Goal: Task Accomplishment & Management: Manage account settings

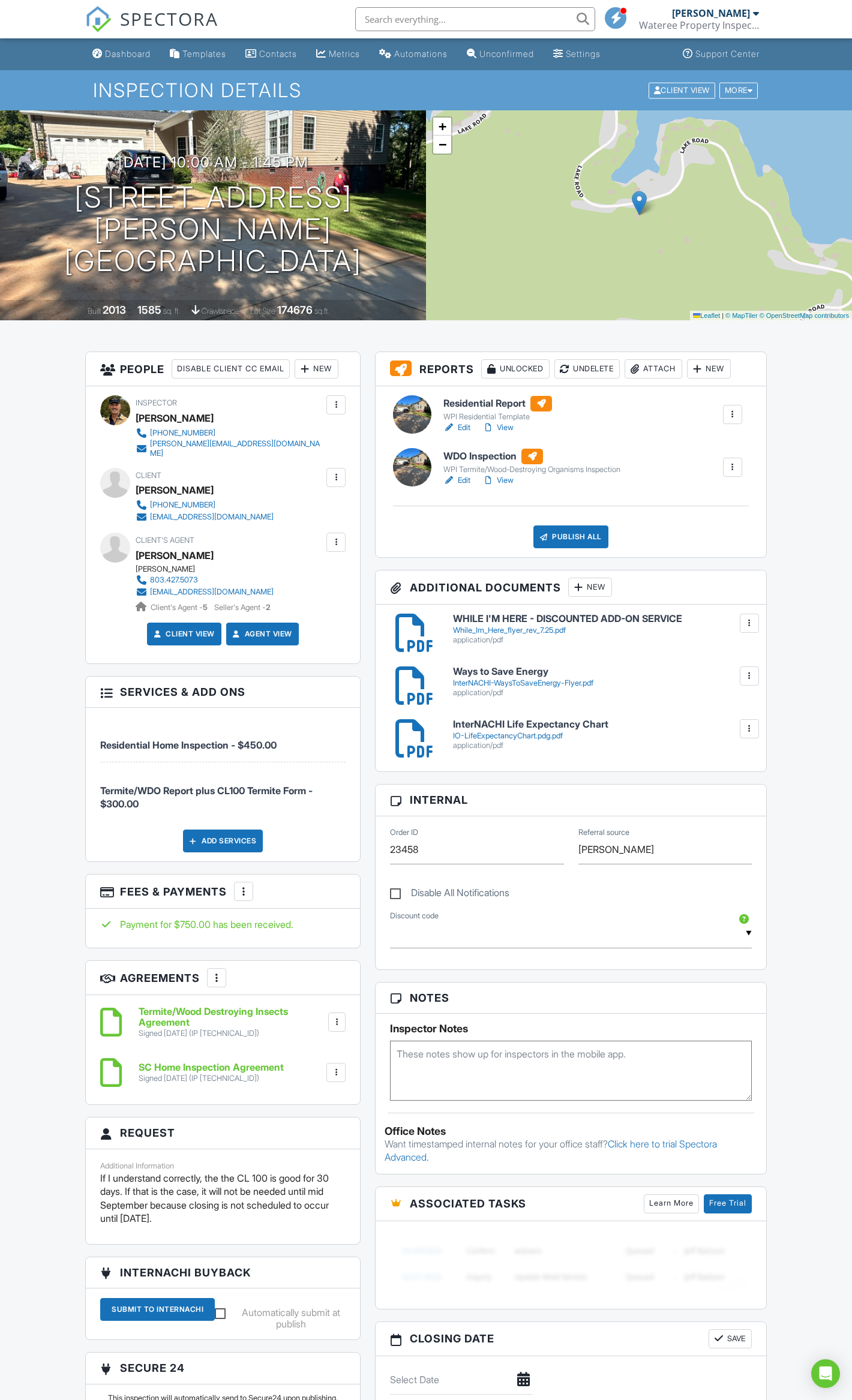
click at [467, 456] on h6 "WDO Inspection" at bounding box center [532, 456] width 177 height 16
click at [469, 401] on h6 "Residential Report" at bounding box center [497, 404] width 108 height 16
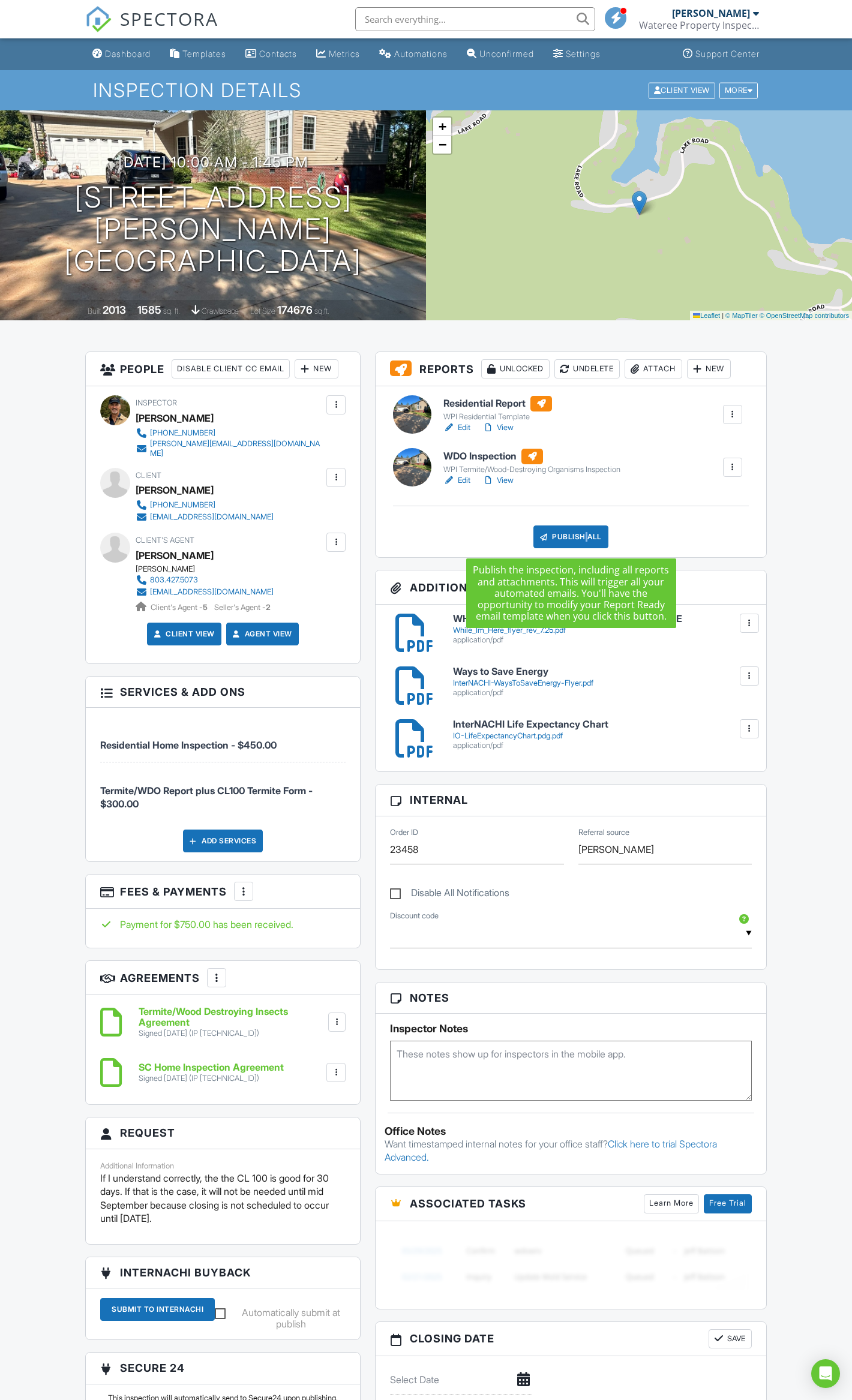
click at [584, 540] on div "Publish All" at bounding box center [571, 536] width 75 height 23
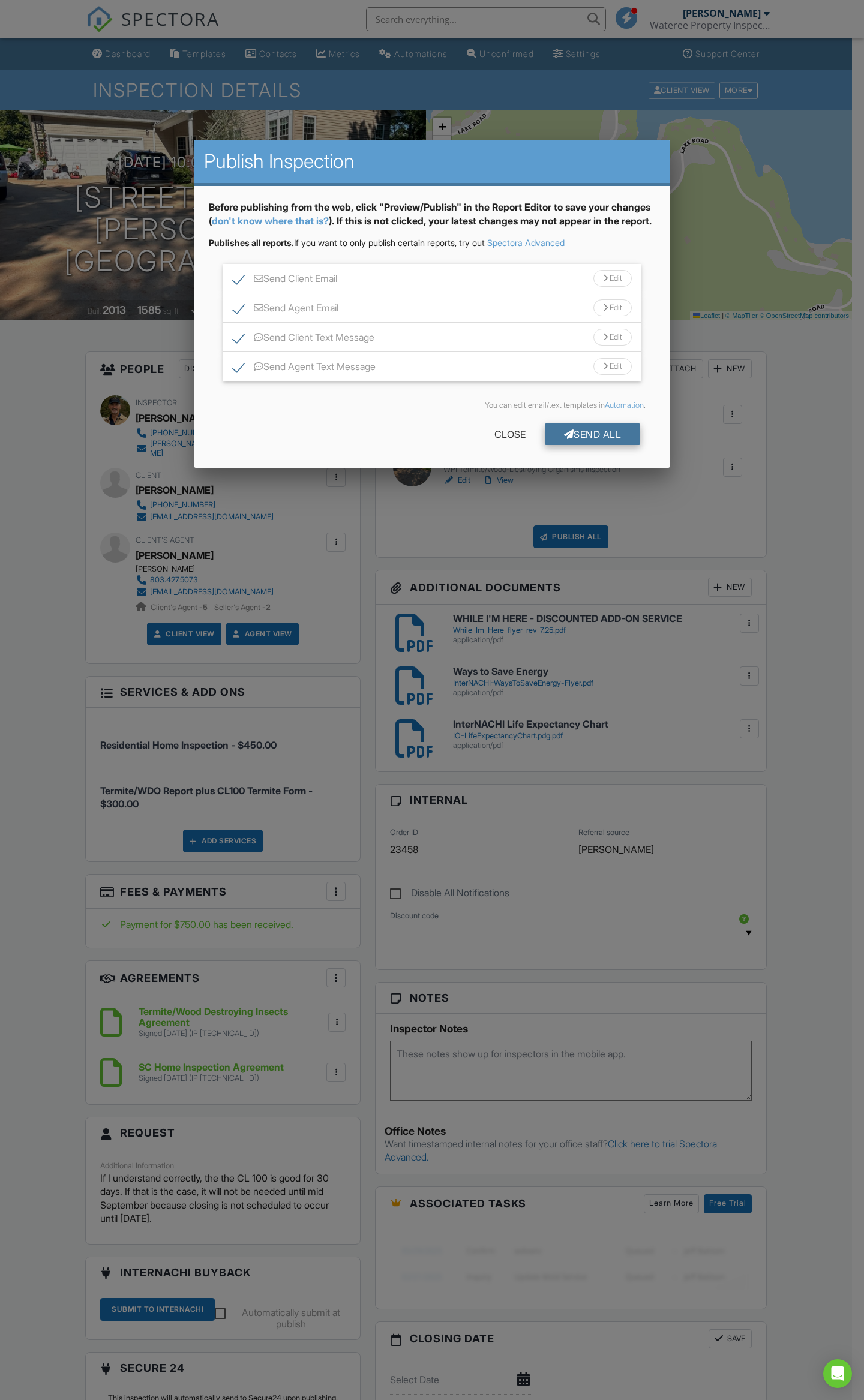
click at [592, 445] on div "Send All" at bounding box center [592, 435] width 96 height 22
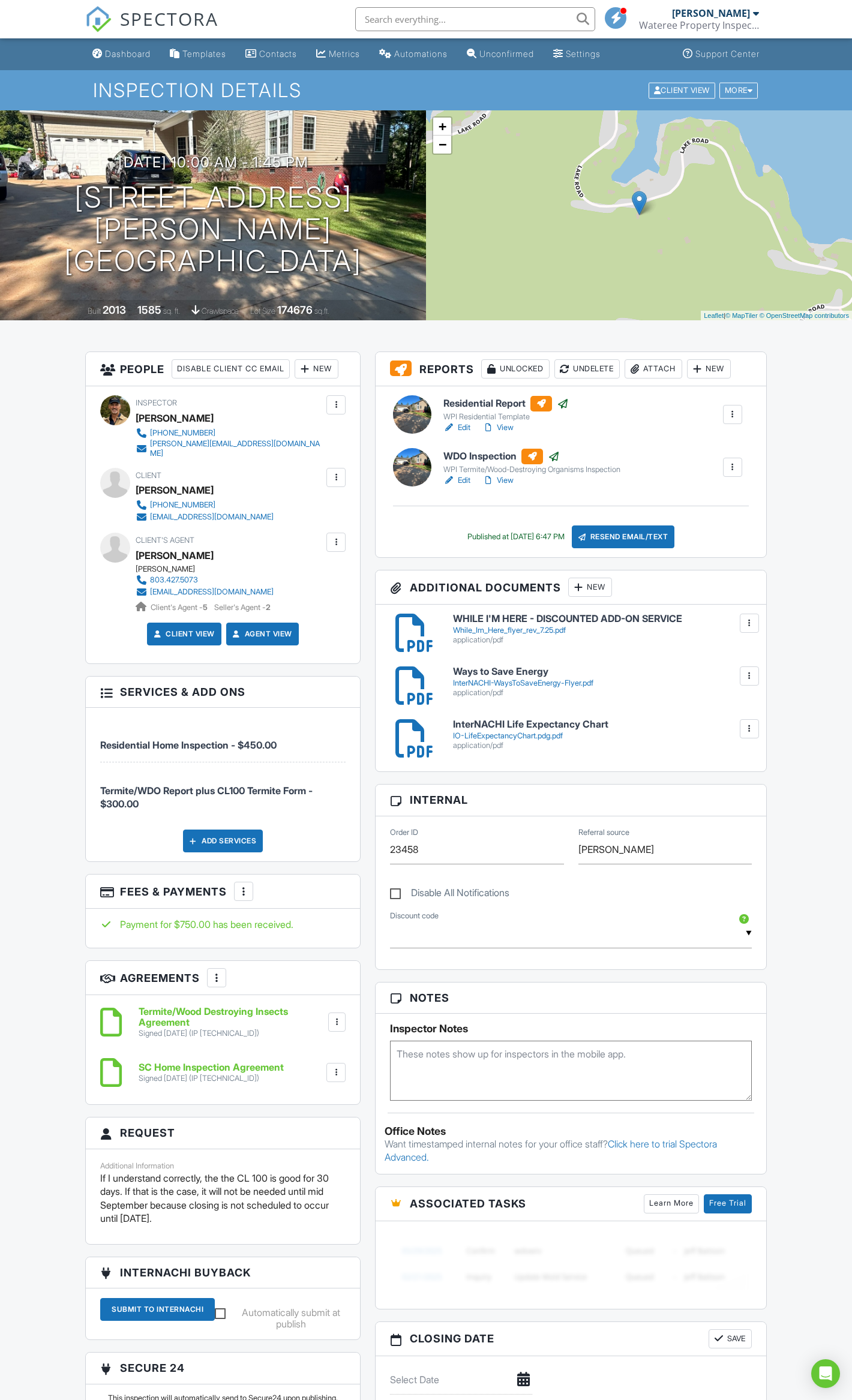
click at [499, 453] on h6 "WDO Inspection" at bounding box center [532, 456] width 177 height 16
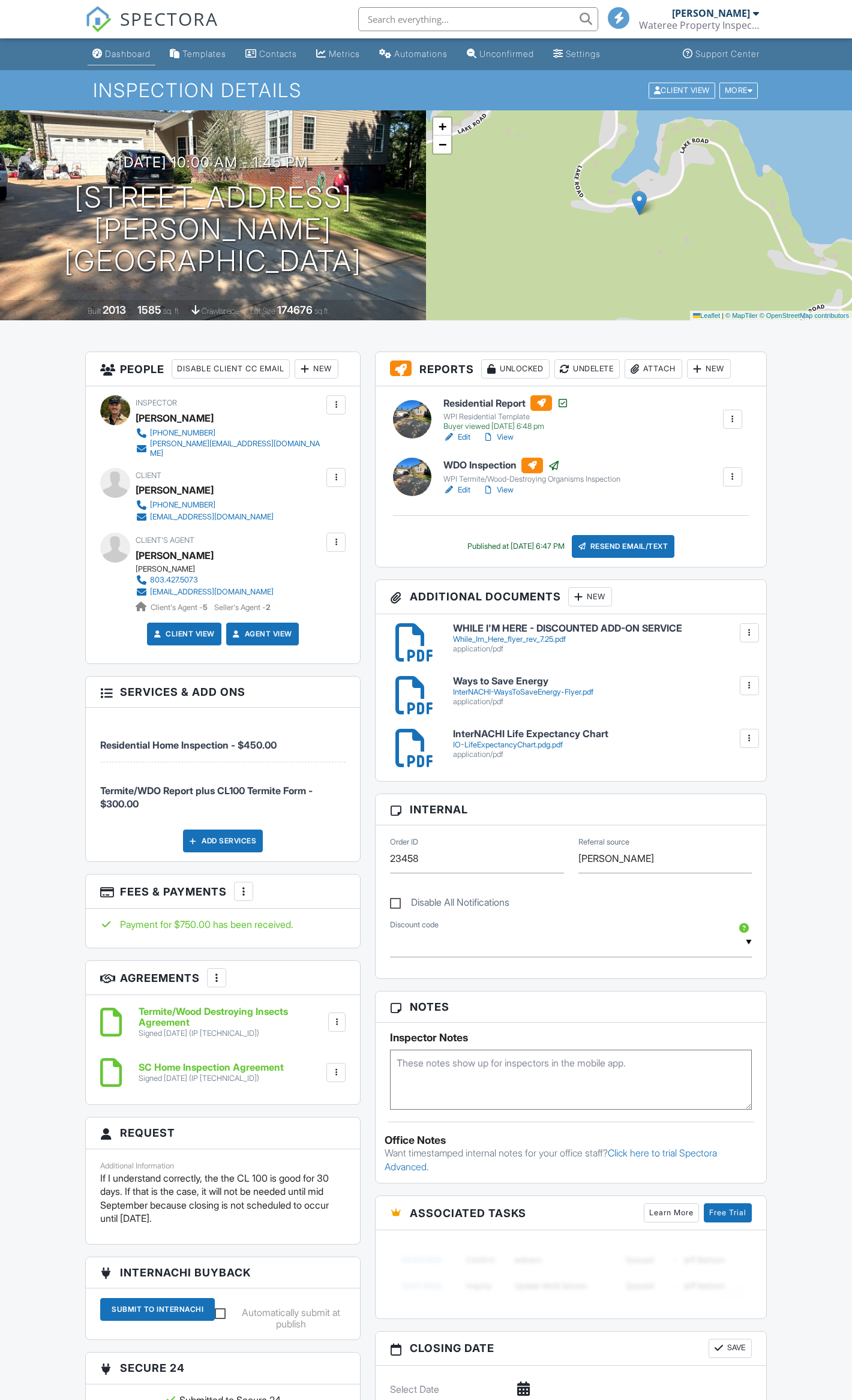
click at [124, 50] on div "Dashboard" at bounding box center [128, 53] width 46 height 10
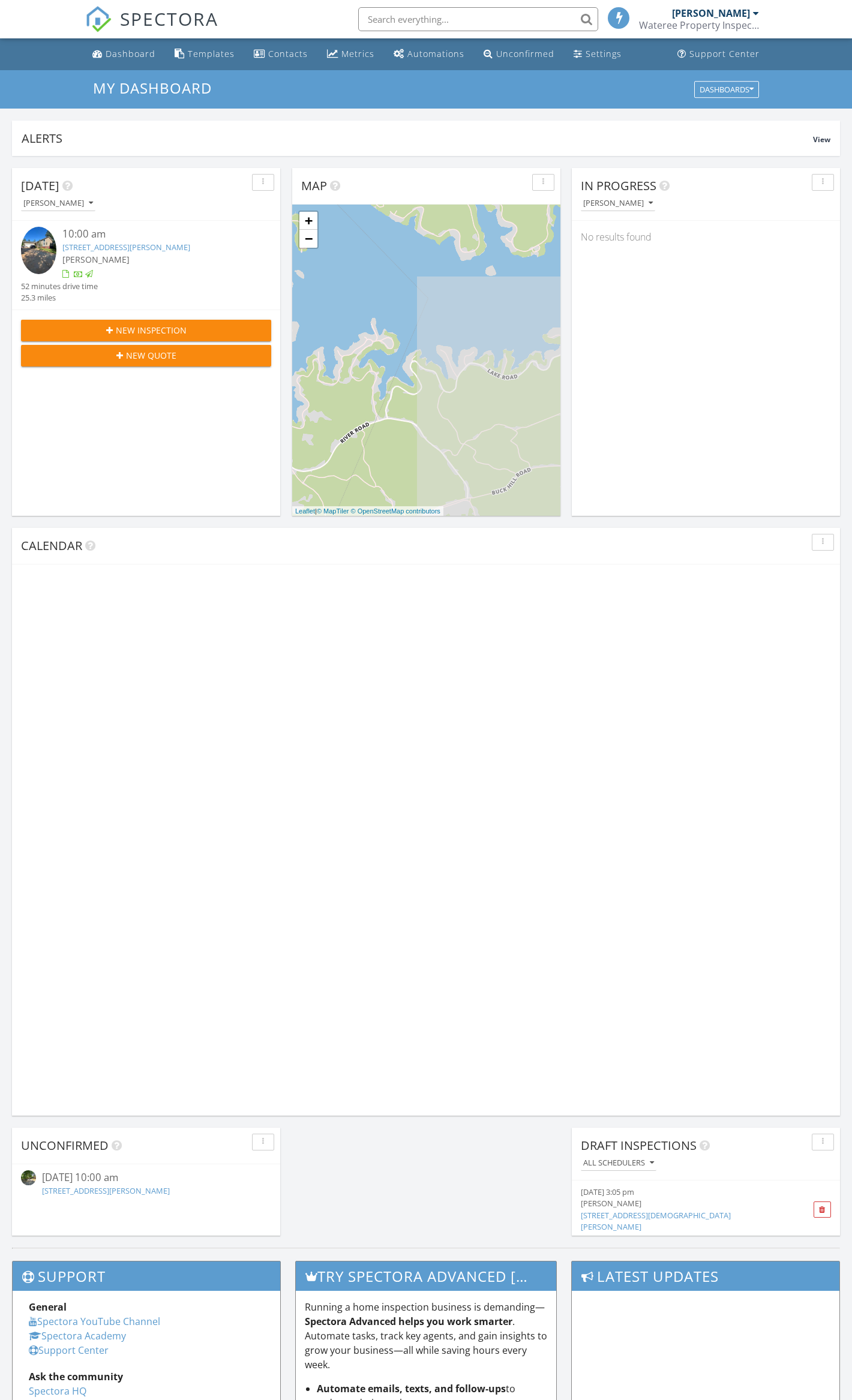
scroll to position [5, 5]
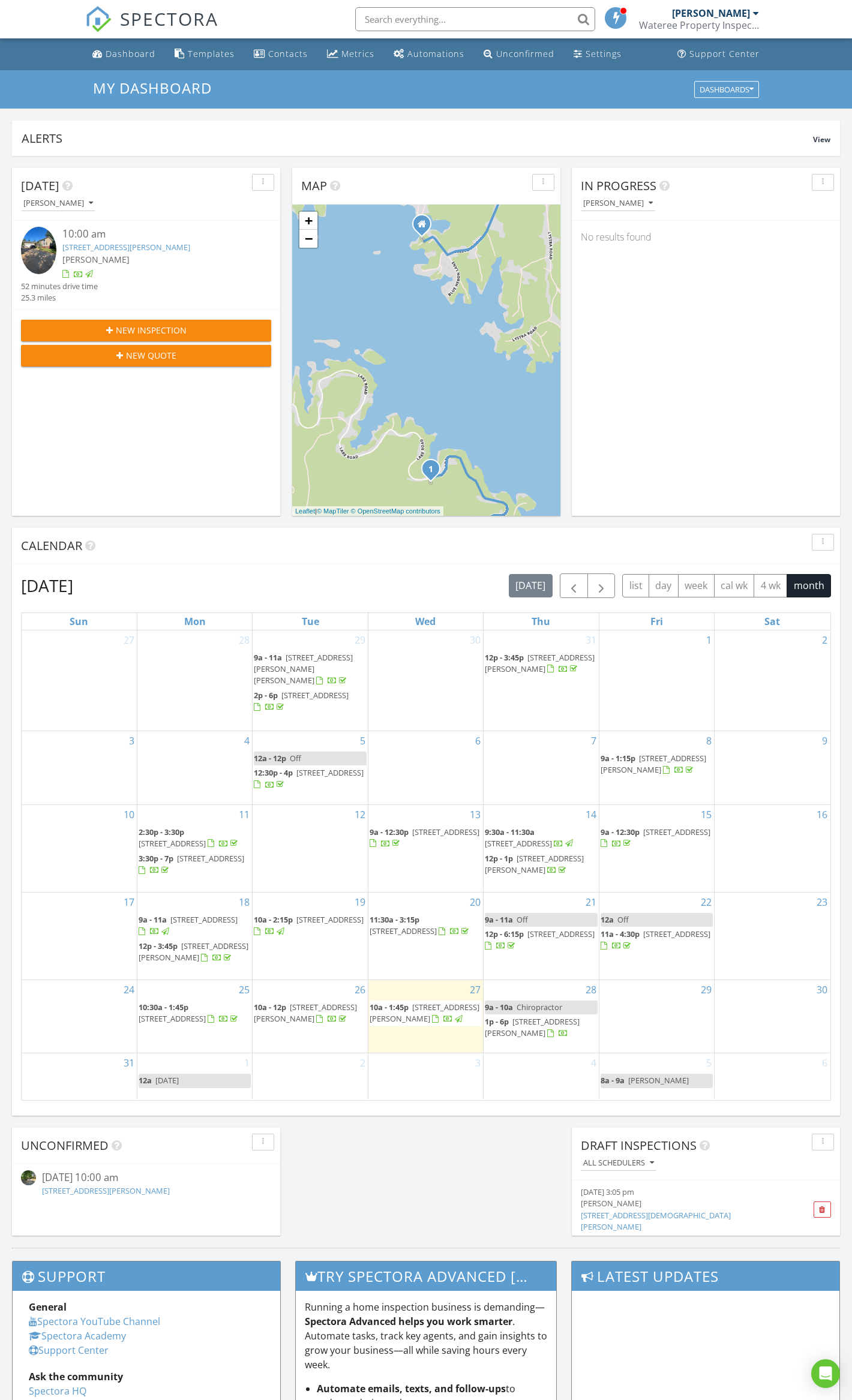
click at [730, 9] on div "[PERSON_NAME]" at bounding box center [711, 13] width 78 height 12
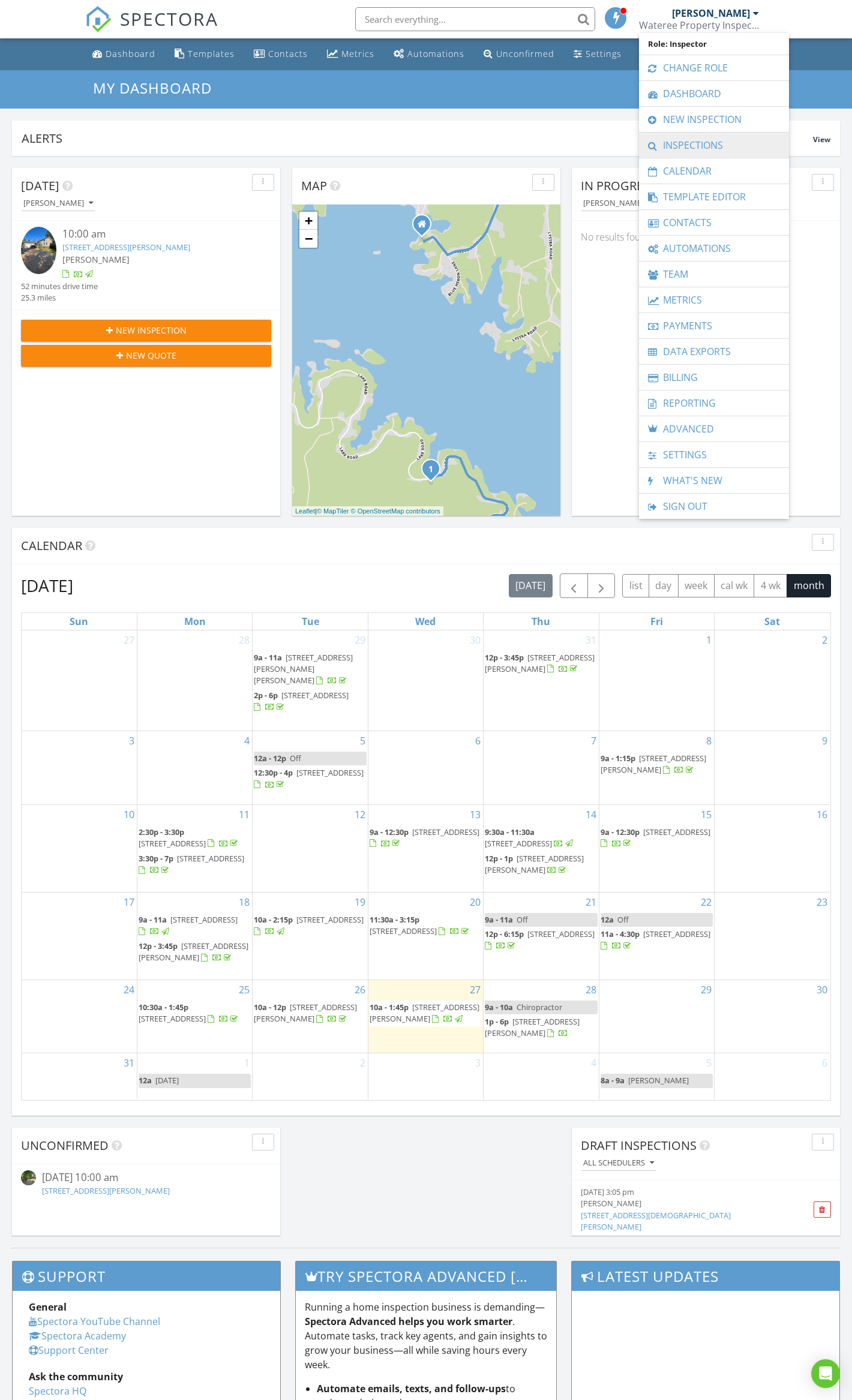
click at [698, 144] on link "Inspections" at bounding box center [714, 145] width 138 height 25
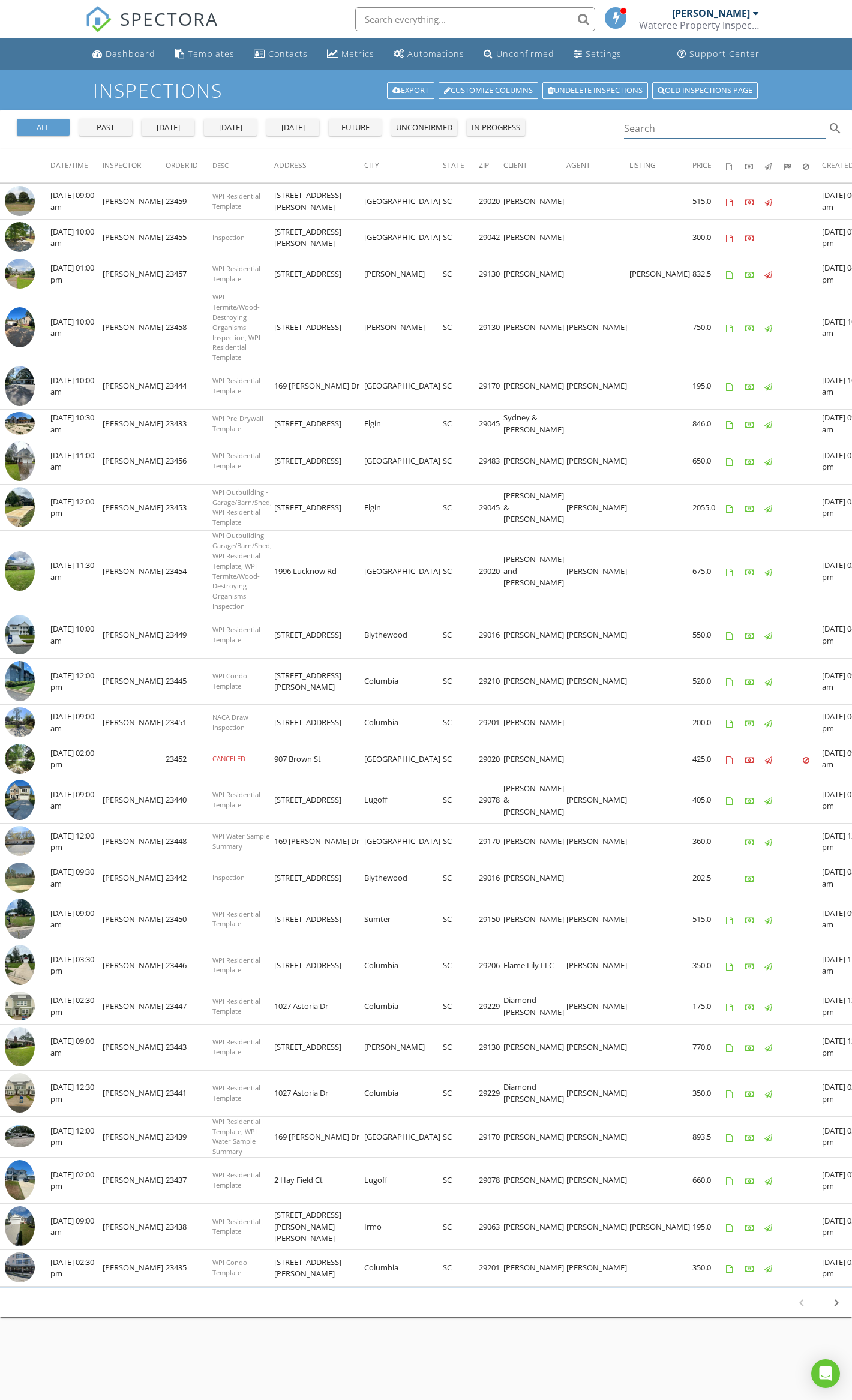
drag, startPoint x: 694, startPoint y: 128, endPoint x: 721, endPoint y: 151, distance: 35.5
click at [694, 127] on input "Search" at bounding box center [724, 128] width 202 height 20
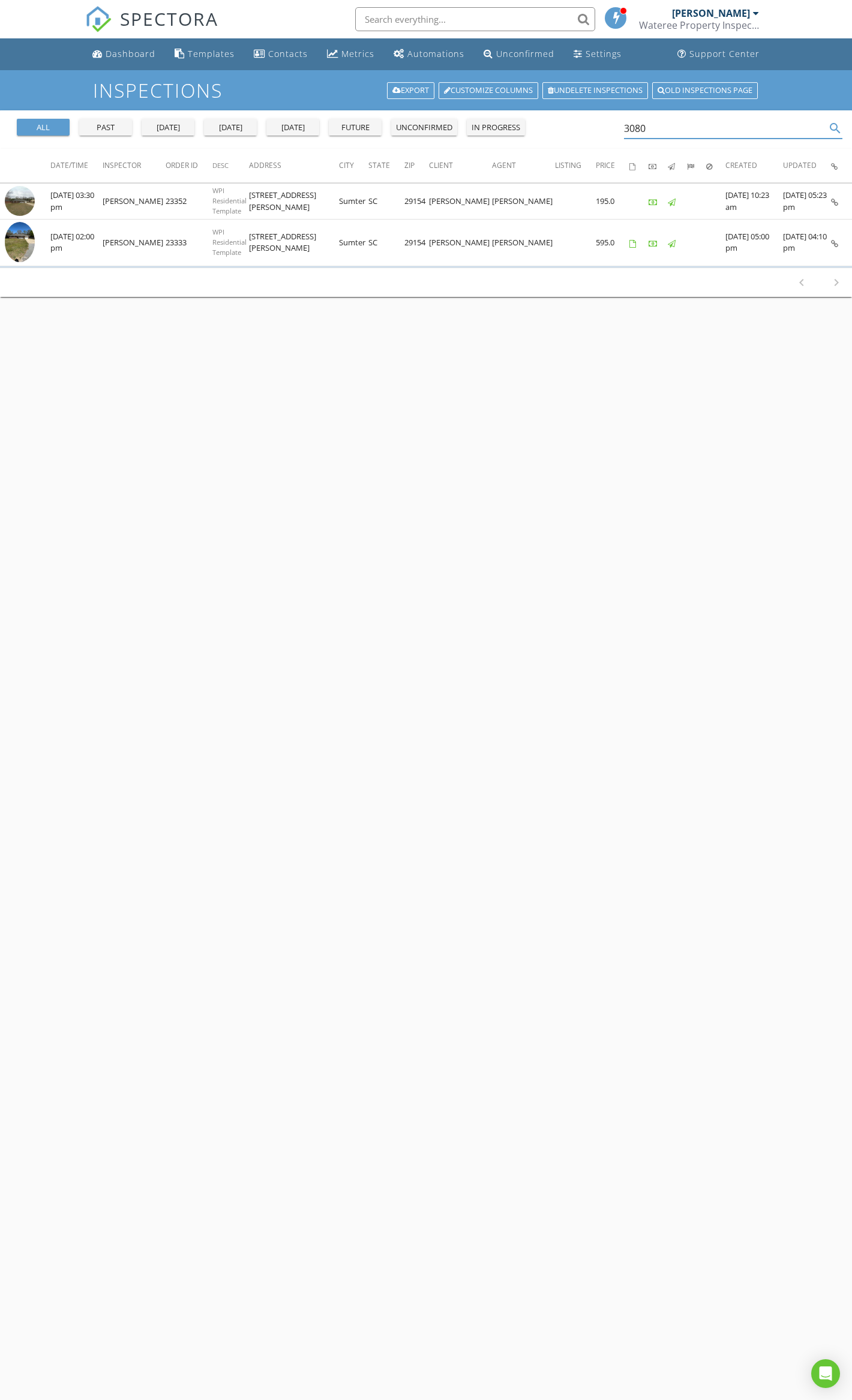
type input "3080"
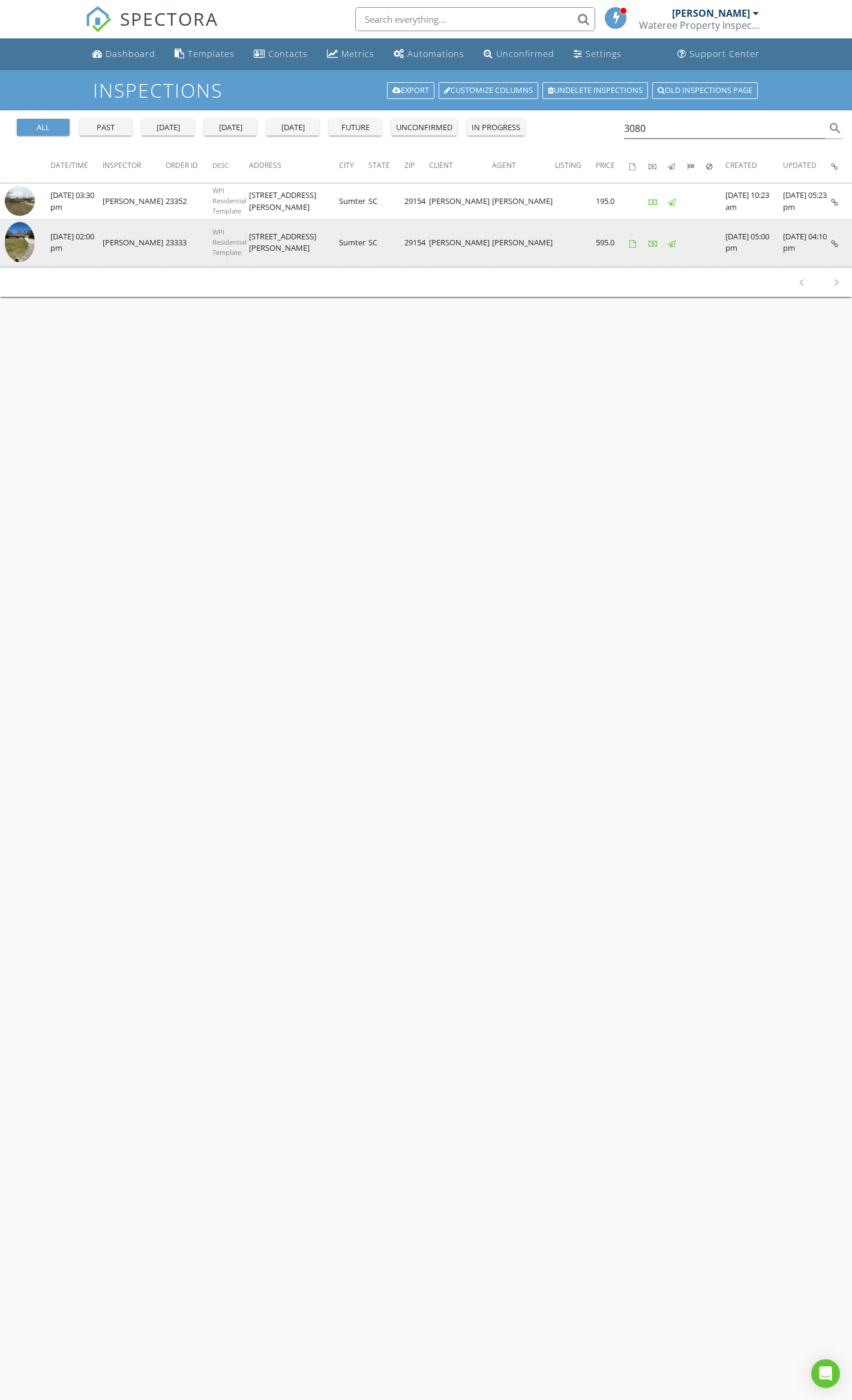
click at [832, 240] on icon at bounding box center [834, 244] width 7 height 8
click at [834, 243] on icon at bounding box center [834, 244] width 7 height 8
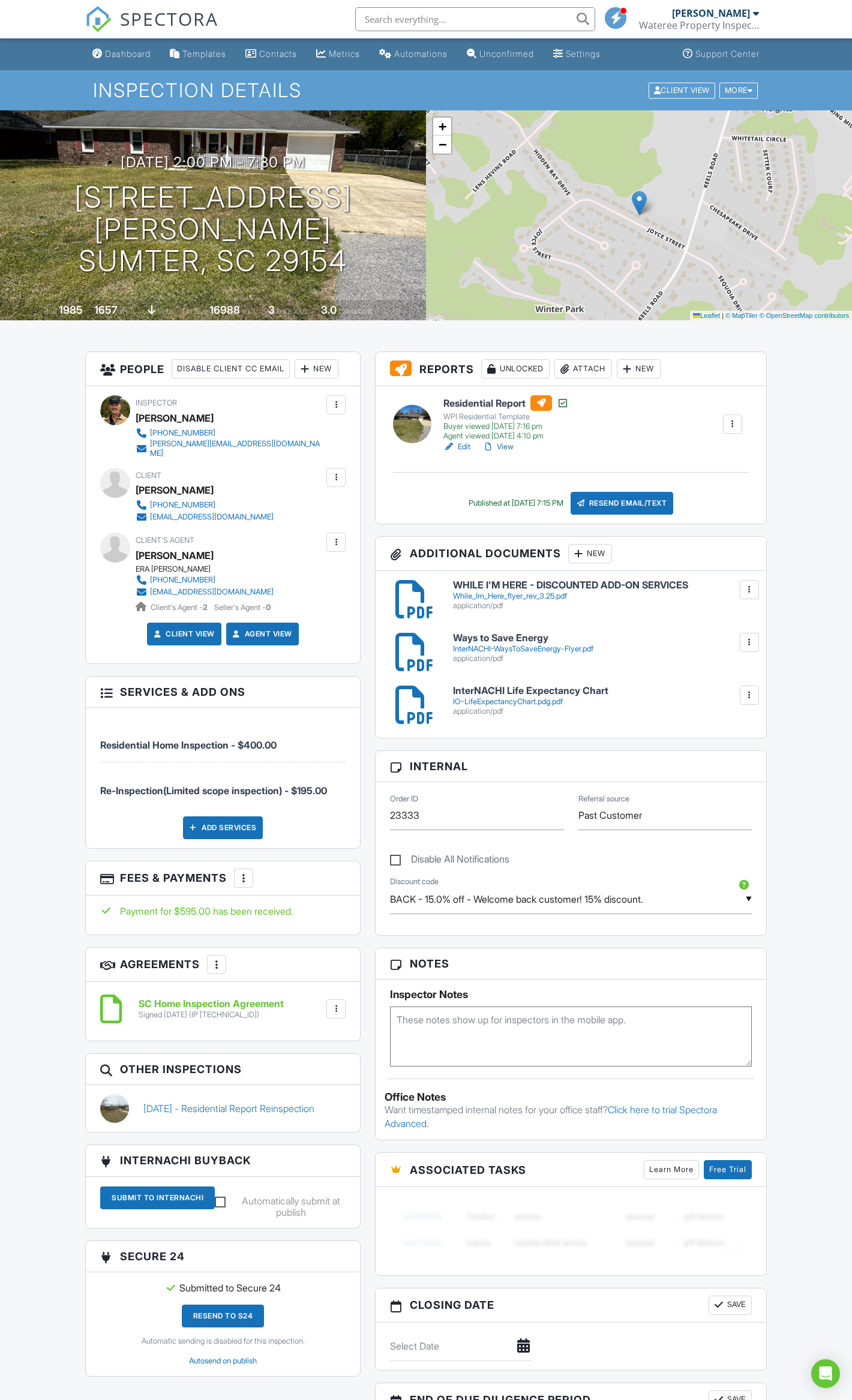
click at [504, 447] on link "View" at bounding box center [498, 446] width 31 height 12
click at [338, 1004] on div at bounding box center [336, 1009] width 12 height 12
click at [315, 1093] on li "Download" at bounding box center [304, 1102] width 68 height 30
